Goal: Task Accomplishment & Management: Manage account settings

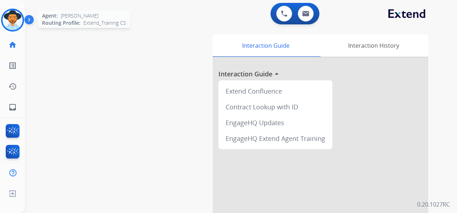
click at [14, 15] on img at bounding box center [13, 20] width 20 height 20
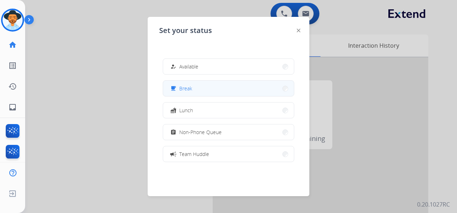
click at [205, 89] on button "free_breakfast Break" at bounding box center [228, 88] width 131 height 15
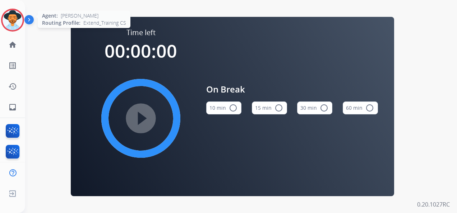
click at [12, 19] on img at bounding box center [13, 20] width 20 height 20
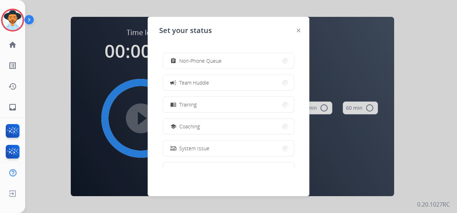
scroll to position [72, 0]
click at [233, 104] on button "menu_book Training" at bounding box center [228, 104] width 131 height 15
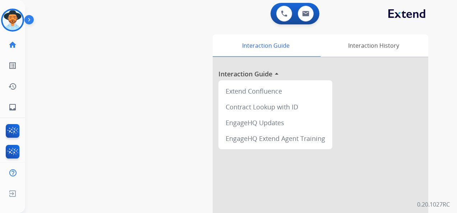
click at [141, 70] on div "swap_horiz Break voice bridge close_fullscreen Connect 3-Way Call merge_type Se…" at bounding box center [232, 175] width 414 height 299
click at [147, 15] on div "0 Voice Interactions 0 Email Interactions" at bounding box center [237, 14] width 406 height 23
